Goal: Complete application form

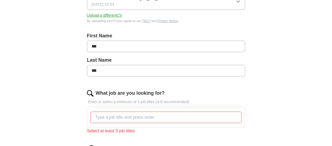
scroll to position [109, 0]
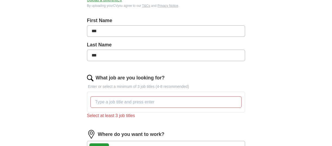
click at [118, 32] on input "***" at bounding box center [166, 30] width 158 height 11
type input "******"
click at [163, 51] on input "***" at bounding box center [166, 55] width 158 height 11
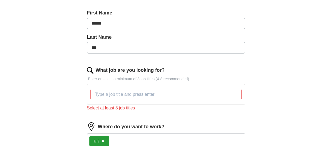
scroll to position [127, 0]
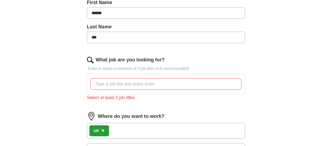
click at [127, 85] on input "What job are you looking for?" at bounding box center [166, 83] width 151 height 11
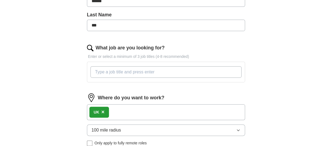
scroll to position [145, 0]
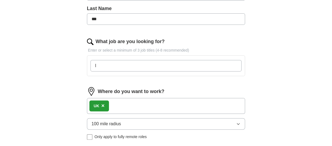
type input "IT"
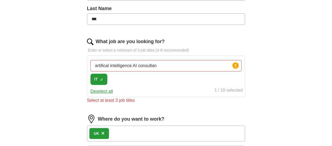
type input "artifical intelligence AI consultant"
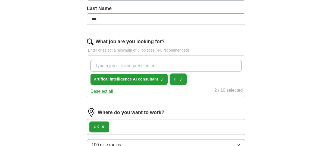
click at [0, 0] on span "×" at bounding box center [0, 0] width 0 height 0
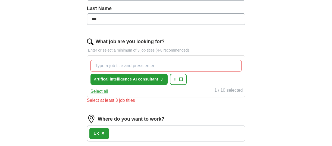
click at [177, 63] on input "What job are you looking for?" at bounding box center [166, 65] width 151 height 11
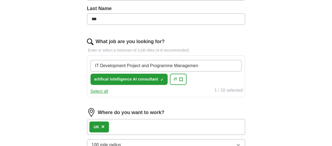
type input "IT Development Project and Programme Management"
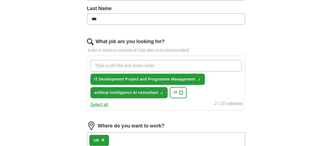
paste input "Business Development Director, AI & ML"
click at [105, 63] on input "Business Development Director, AI & ML" at bounding box center [166, 65] width 151 height 11
type input "Business Development Director, AI & ML"
click at [181, 63] on input "Business Development Director, AI & ML" at bounding box center [166, 65] width 151 height 11
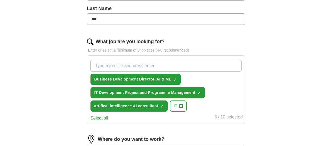
paste input "AI Transformation Consultant"
type input "AI Transformation Consultant"
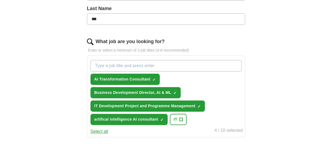
paste input "AI Solution Architect (Pre-Sales)"
type input "AI Solution Architect (Pre-Sales)"
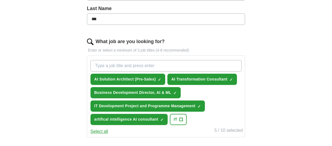
paste input "Specialist, AI Sales Enablement"
type input "Specialist, AI Sales Enablement"
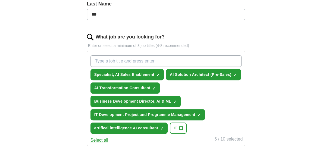
scroll to position [163, 0]
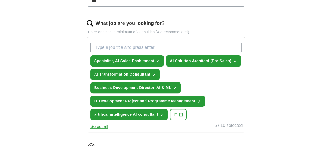
paste input "Generative AI Strategy Lead"
type input "Generative AI Strategy Lead"
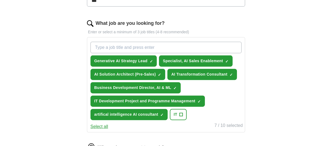
click at [155, 43] on input "What job are you looking for?" at bounding box center [166, 47] width 151 height 11
paste input "Generative AI Strategy Lead"
type input "Generative AI Strategy Lead"
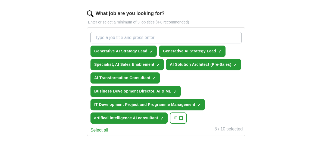
scroll to position [181, 0]
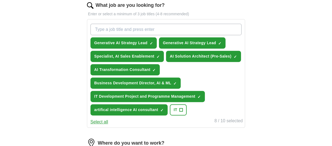
click at [181, 26] on input "What job are you looking for?" at bounding box center [166, 29] width 151 height 11
paste input "AI-Powered Sales Process Architect"
type input "AI-Powered Sales Process Architect"
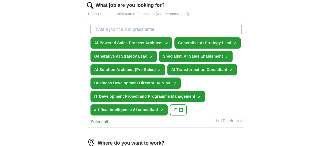
paste input "Director of AI & Innovation Scouting"
drag, startPoint x: 147, startPoint y: 29, endPoint x: 205, endPoint y: 29, distance: 58.0
click at [200, 29] on input "Director of AI & Innovation Scouting" at bounding box center [166, 29] width 151 height 11
type input "Director of AI & Innovation"
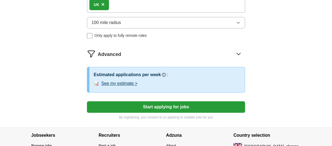
scroll to position [363, 0]
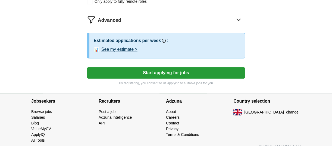
click at [169, 74] on button "Start applying for jobs" at bounding box center [166, 72] width 158 height 11
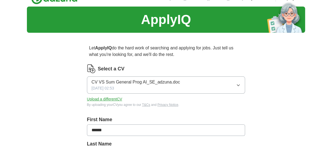
scroll to position [0, 0]
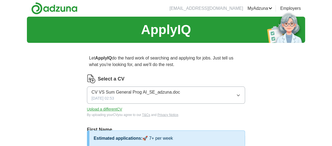
select select "**"
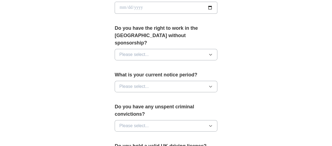
scroll to position [272, 0]
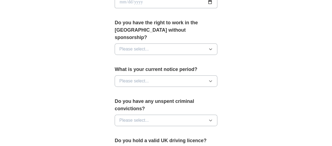
click at [207, 43] on button "Please select..." at bounding box center [166, 48] width 103 height 11
click at [181, 58] on div "Yes" at bounding box center [166, 61] width 94 height 7
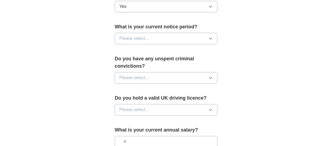
scroll to position [326, 0]
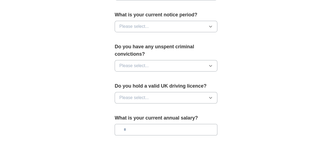
click at [213, 24] on icon "button" at bounding box center [211, 26] width 4 height 4
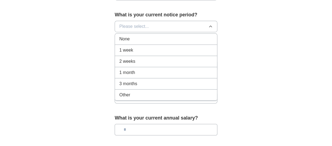
click at [196, 36] on div "None" at bounding box center [166, 39] width 94 height 7
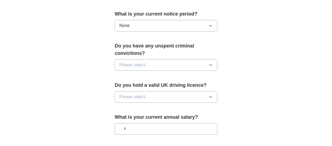
scroll to position [344, 0]
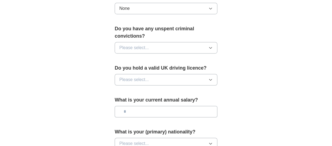
click at [214, 42] on button "Please select..." at bounding box center [166, 47] width 103 height 11
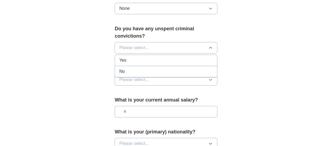
click at [192, 68] on div "No" at bounding box center [166, 71] width 94 height 7
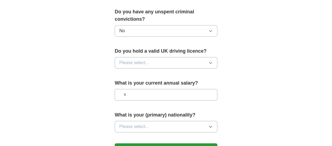
scroll to position [399, 0]
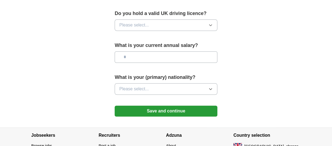
click at [211, 20] on button "Please select..." at bounding box center [166, 24] width 103 height 11
click at [184, 34] on div "Yes" at bounding box center [166, 37] width 94 height 7
click at [202, 83] on button "Please select..." at bounding box center [166, 88] width 103 height 11
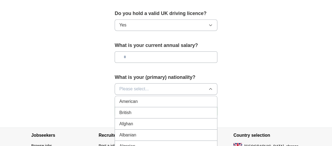
scroll to position [417, 0]
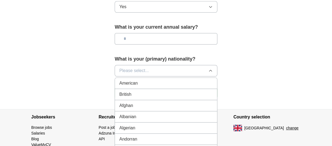
click at [167, 91] on div "British" at bounding box center [166, 94] width 94 height 7
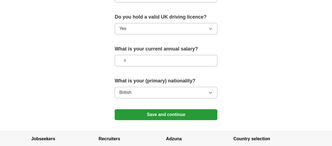
scroll to position [399, 0]
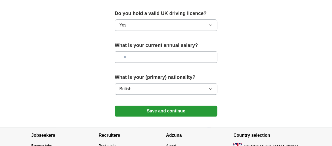
click at [187, 105] on button "Save and continue" at bounding box center [166, 110] width 103 height 11
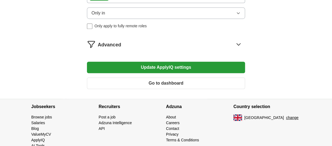
scroll to position [363, 0]
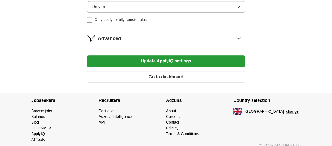
click at [236, 38] on icon at bounding box center [239, 37] width 9 height 9
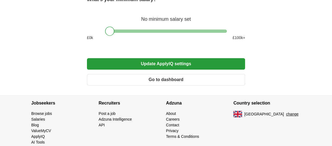
scroll to position [417, 0]
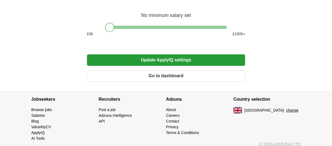
click at [192, 76] on button "Go to dashboard" at bounding box center [166, 75] width 158 height 11
